Goal: Go to known website: Go to known website

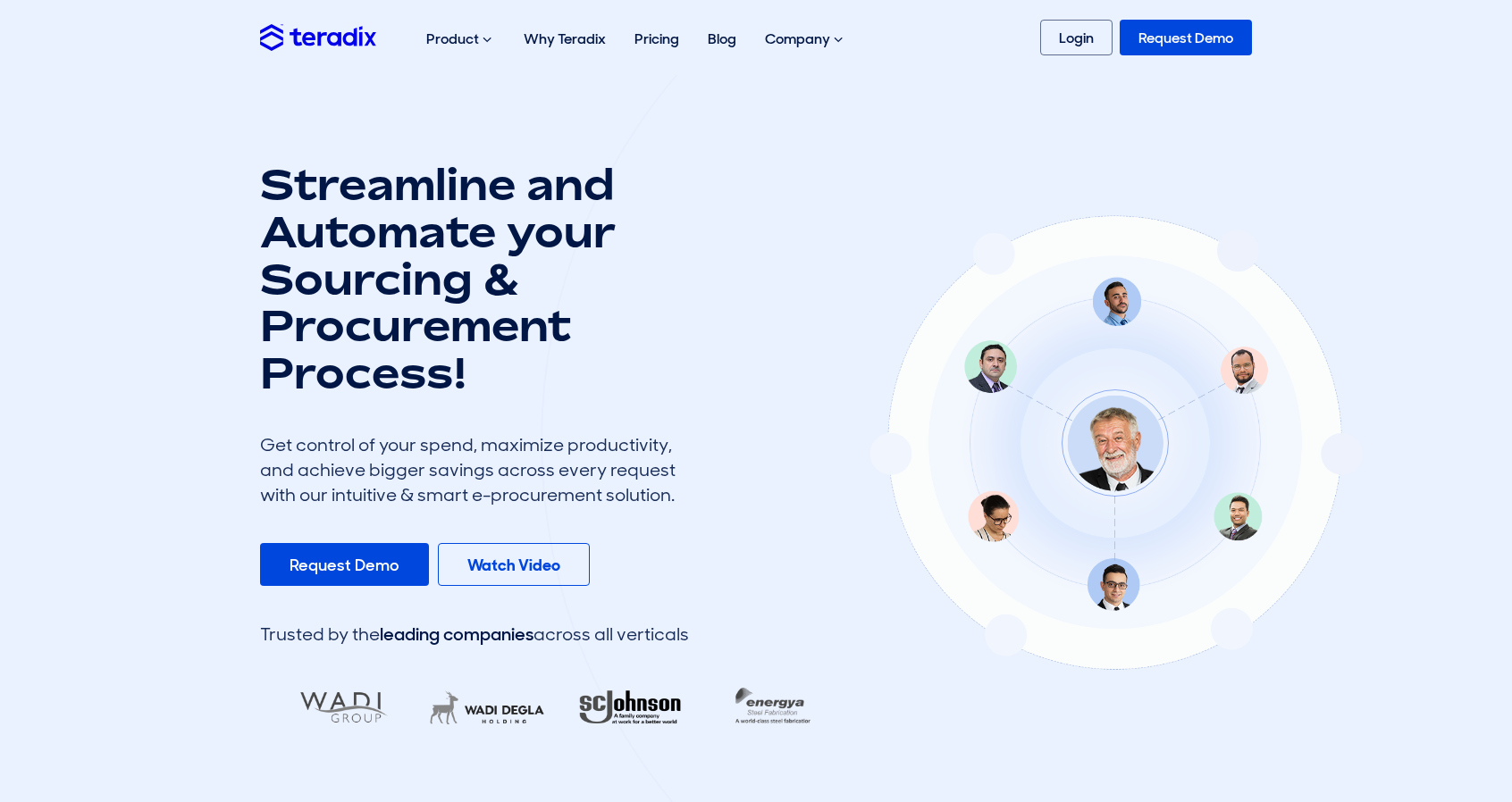
click at [991, 145] on section "Streamline and Automate your Sourcing & Procurement Process! Get control of you…" at bounding box center [756, 449] width 1512 height 749
click at [1094, 122] on section "Streamline and Automate your Sourcing & Procurement Process! Get control of you…" at bounding box center [756, 449] width 1512 height 749
click at [1196, 17] on div "Product Purchase Requisition Streamline your requisition process and approvals …" at bounding box center [756, 38] width 1019 height 58
click at [1197, 39] on link "Request Demo" at bounding box center [1185, 38] width 132 height 36
click at [1104, 39] on link "Login" at bounding box center [1076, 38] width 72 height 36
